Goal: Information Seeking & Learning: Learn about a topic

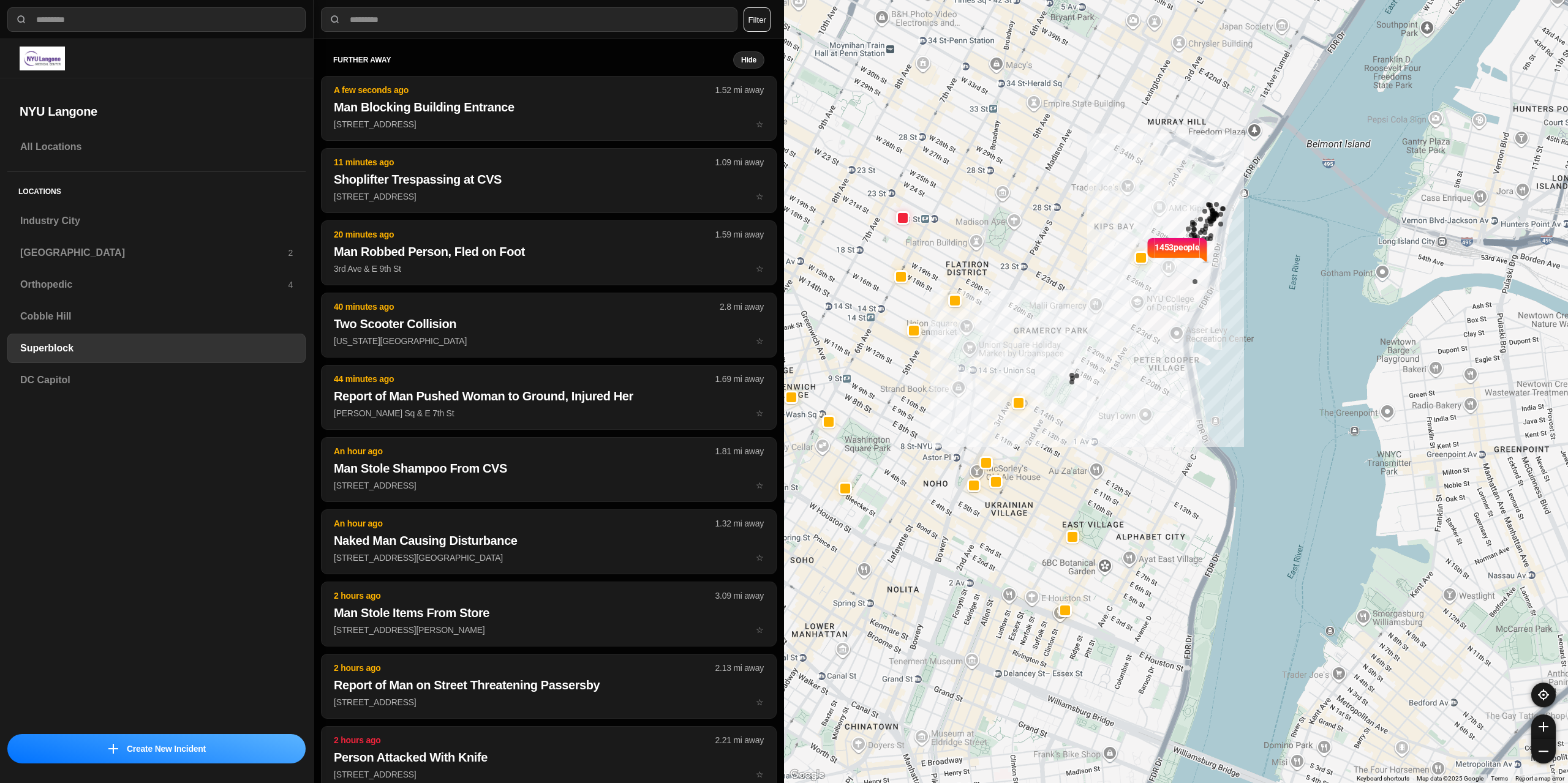
select select "*"
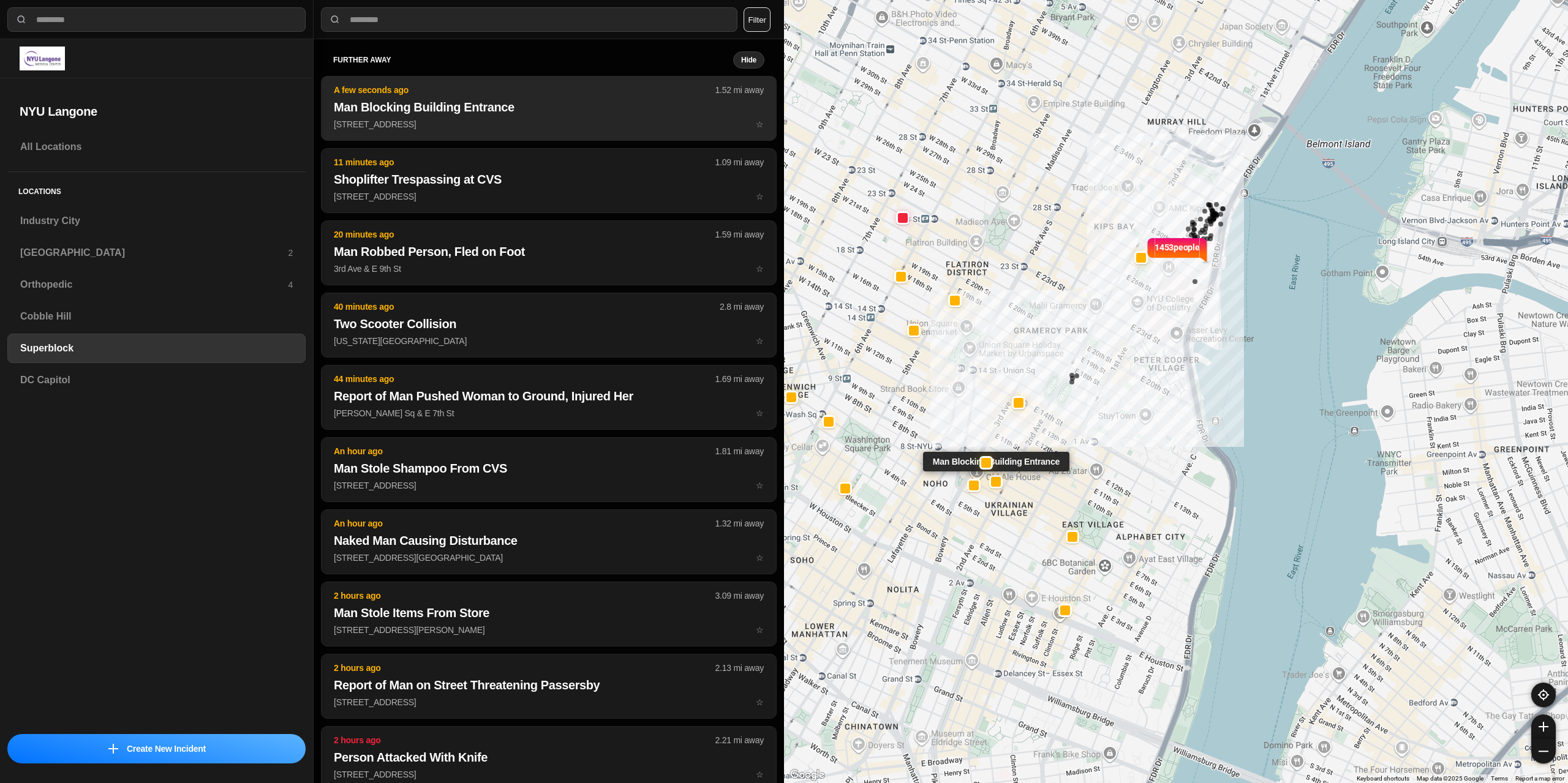
click at [603, 111] on h2 "Man Blocking Building Entrance" at bounding box center [549, 107] width 430 height 17
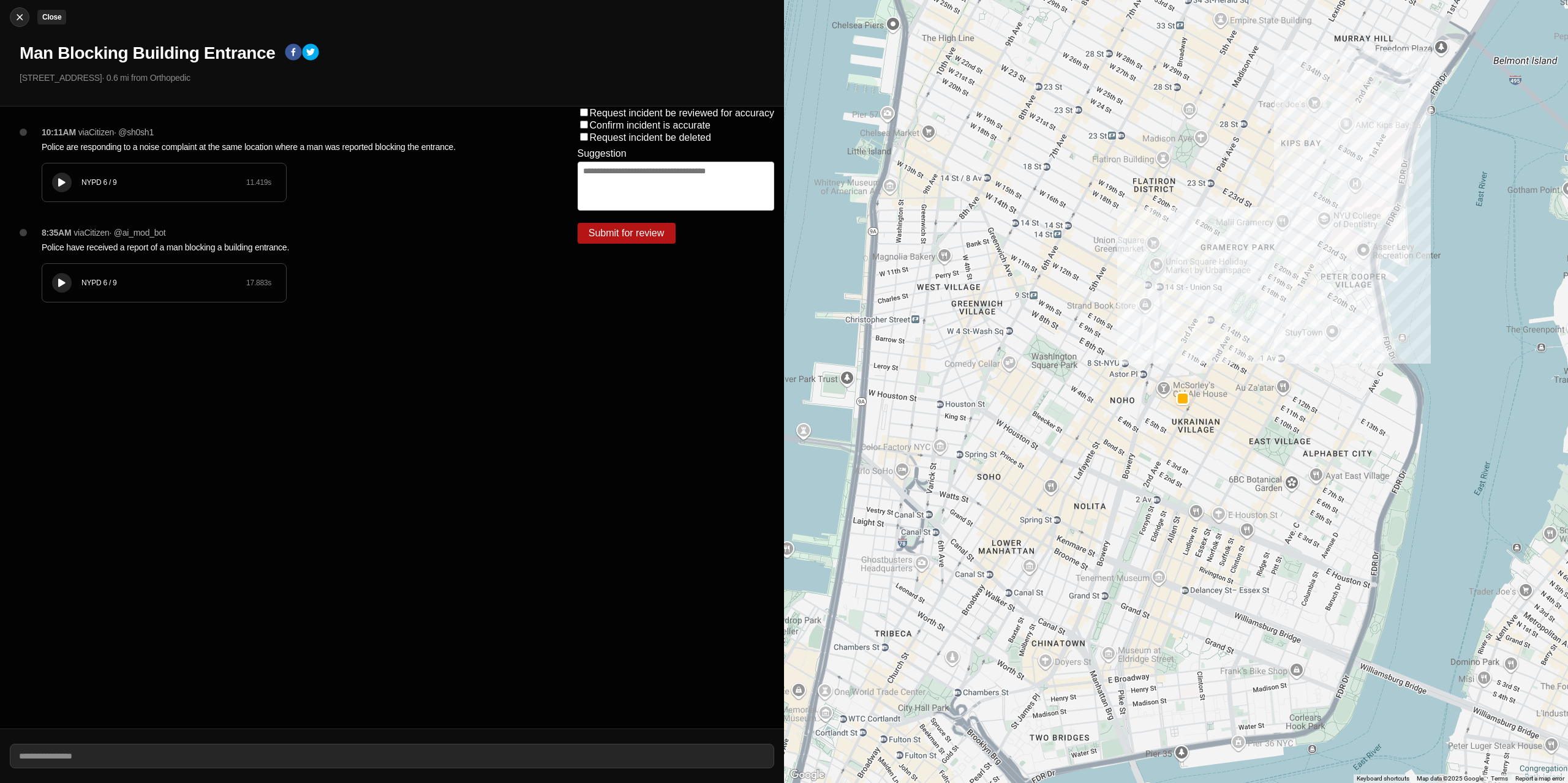
click at [21, 18] on img at bounding box center [19, 17] width 12 height 12
select select "*"
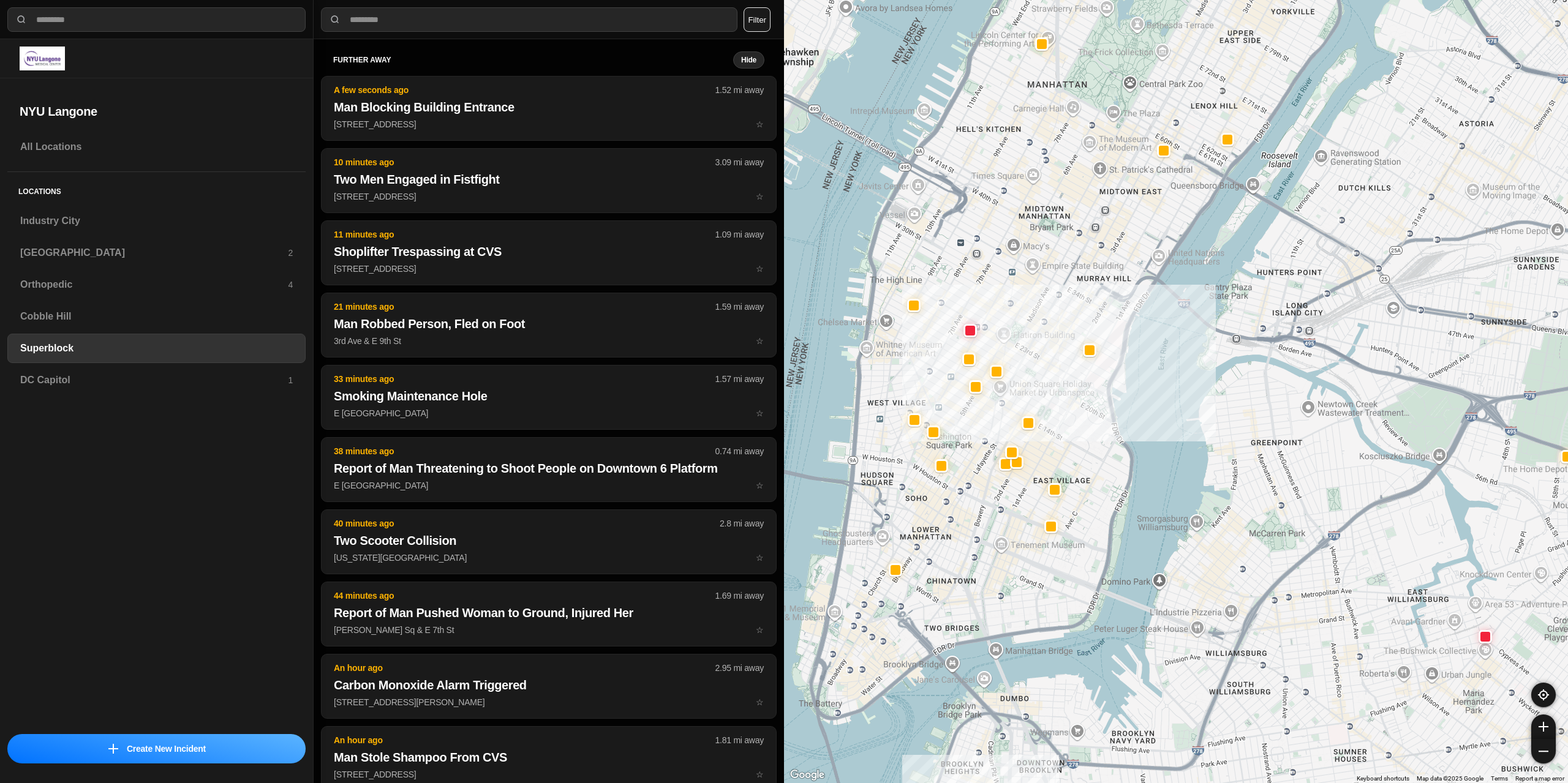
drag, startPoint x: 983, startPoint y: 441, endPoint x: 990, endPoint y: 322, distance: 119.2
click at [990, 322] on div at bounding box center [1176, 392] width 784 height 783
